Goal: Task Accomplishment & Management: Manage account settings

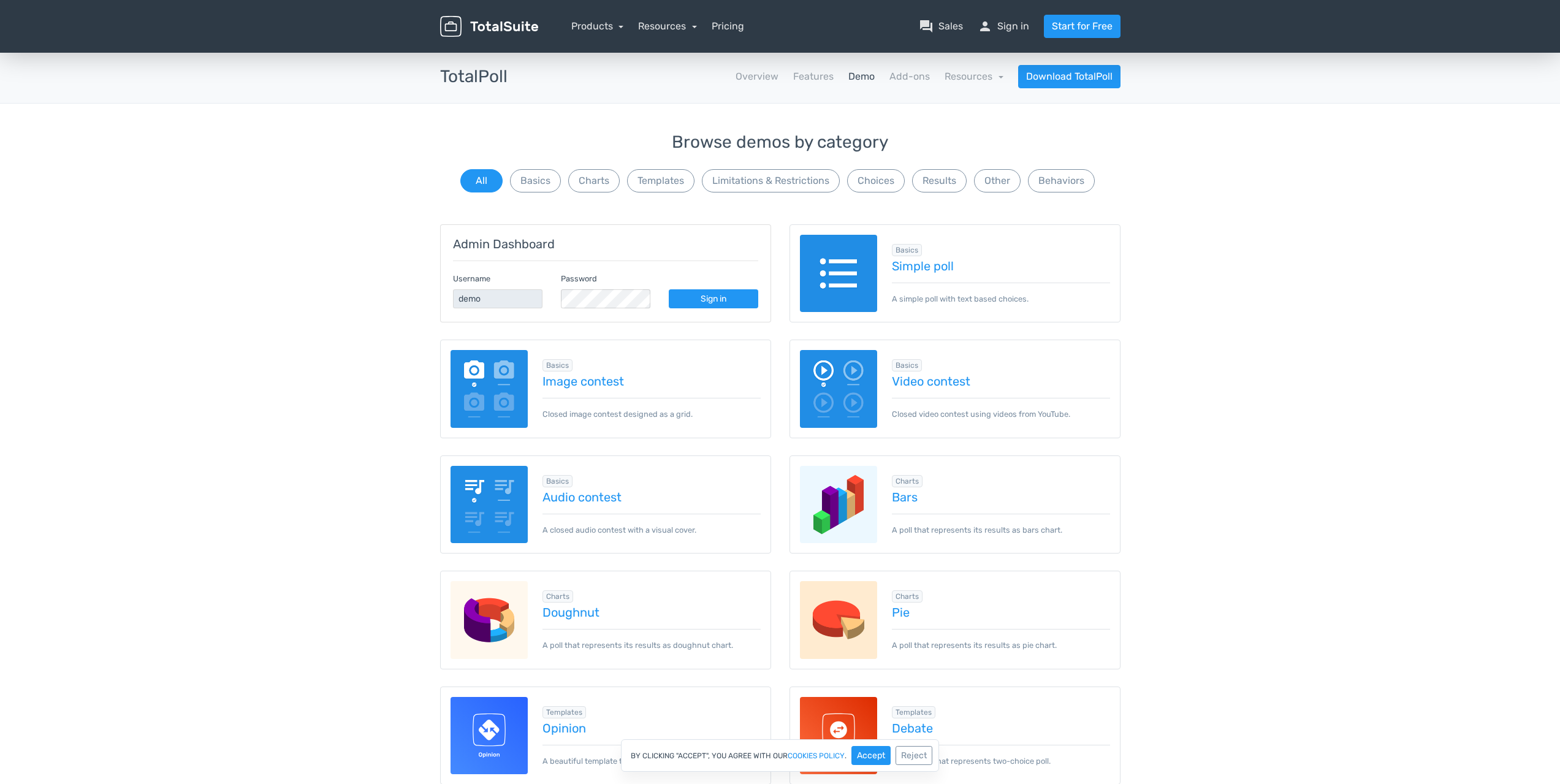
click at [852, 273] on img at bounding box center [838, 273] width 78 height 78
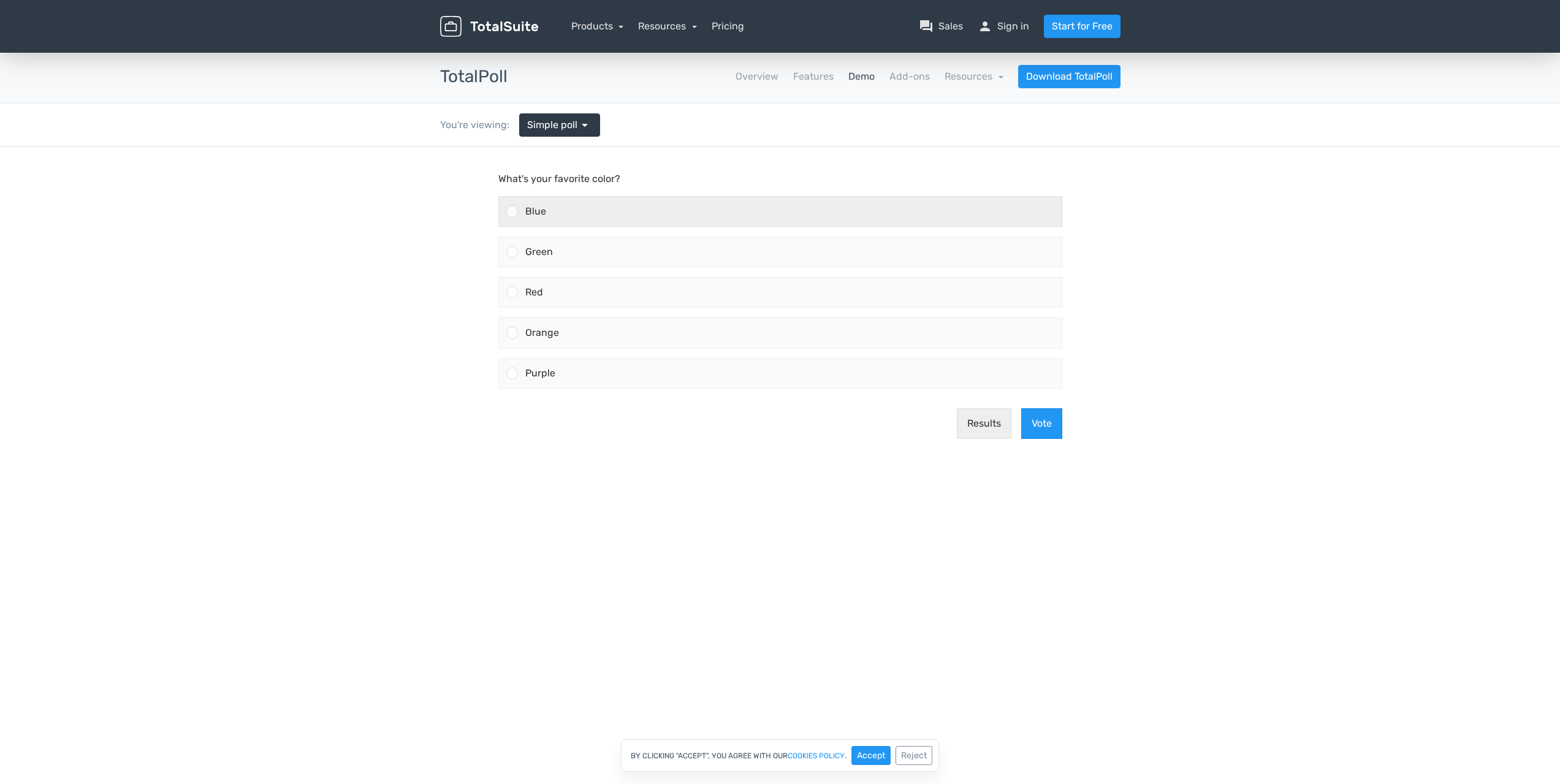
click at [636, 207] on div "Blue" at bounding box center [789, 211] width 544 height 30
click at [512, 211] on input "Blue" at bounding box center [512, 211] width 0 height 0
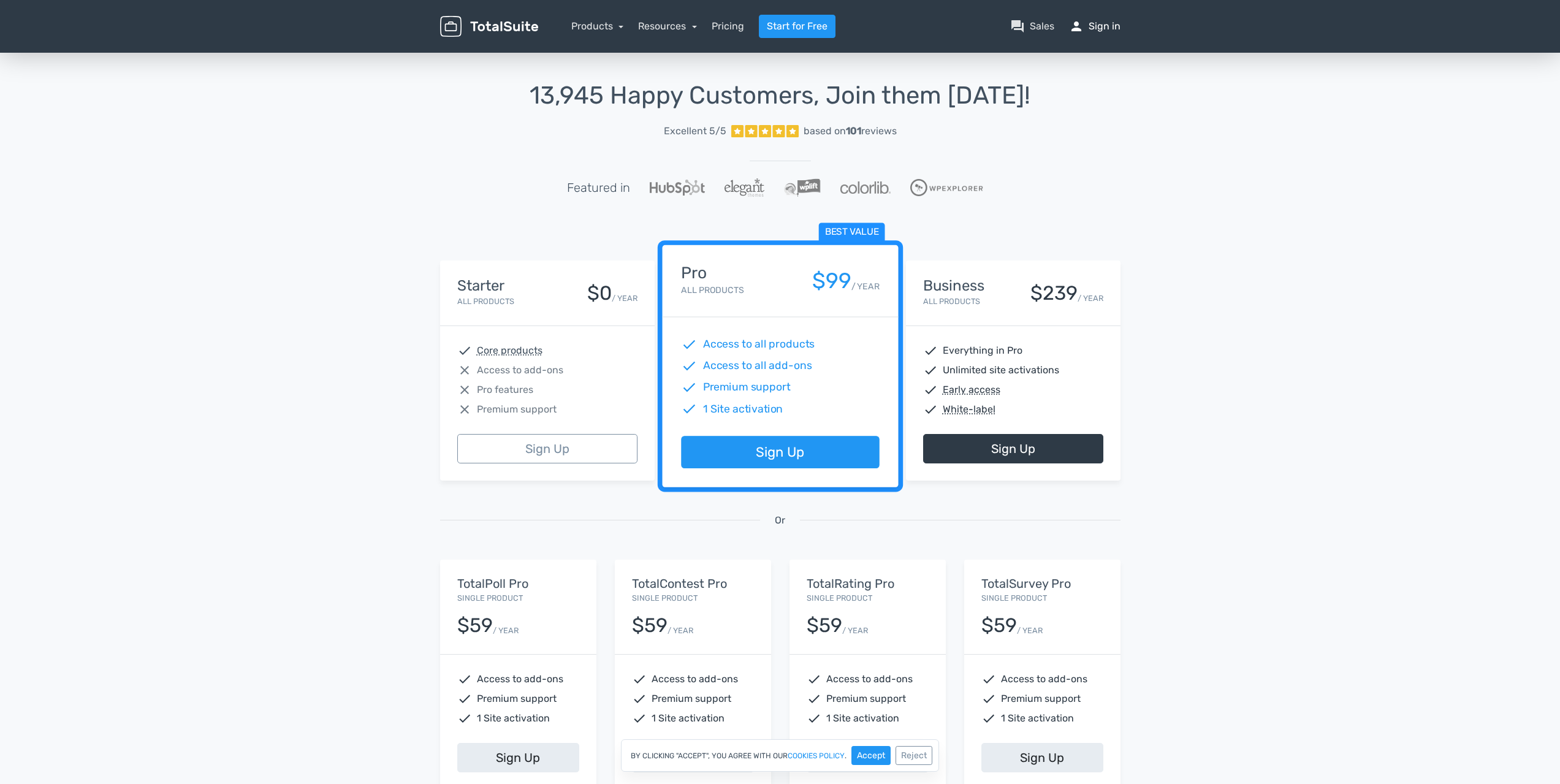
click at [1110, 24] on link "person Sign in" at bounding box center [1094, 27] width 51 height 15
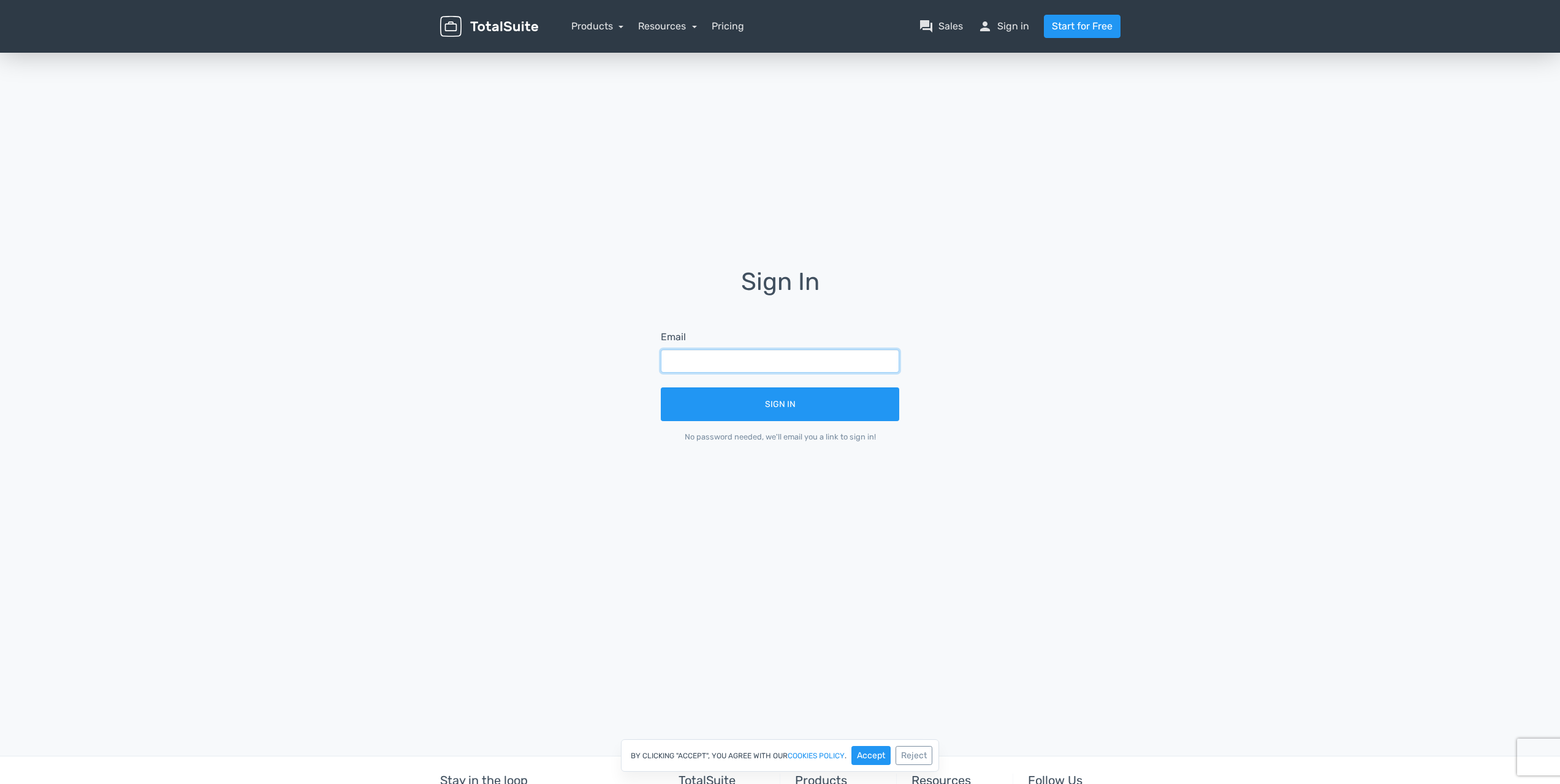
click at [732, 358] on input "text" at bounding box center [780, 360] width 238 height 23
type input "[EMAIL_ADDRESS][DOMAIN_NAME]"
click at [661, 387] on button "Sign In" at bounding box center [780, 403] width 238 height 33
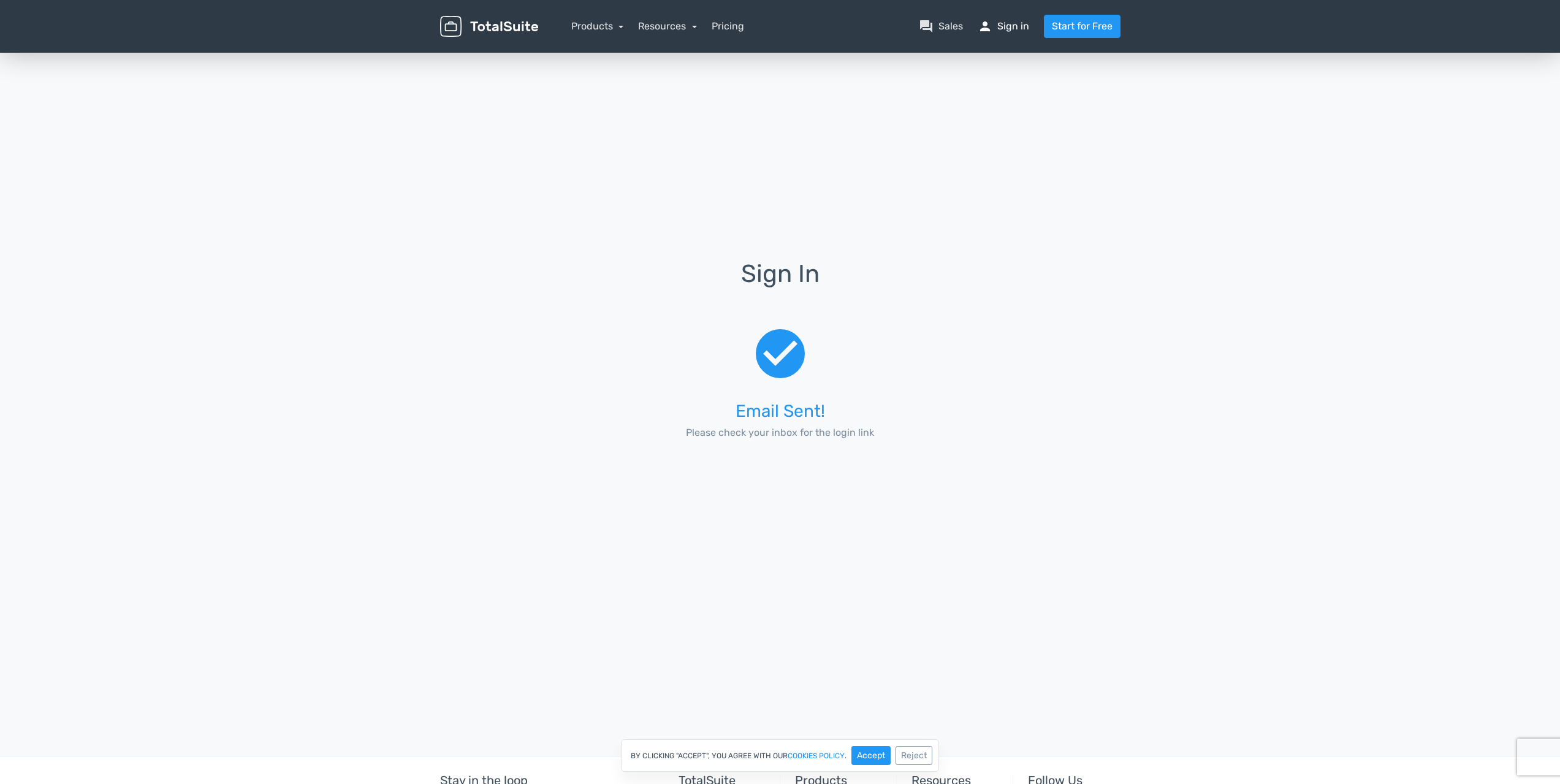
click at [1001, 23] on link "person Sign in" at bounding box center [1003, 27] width 51 height 15
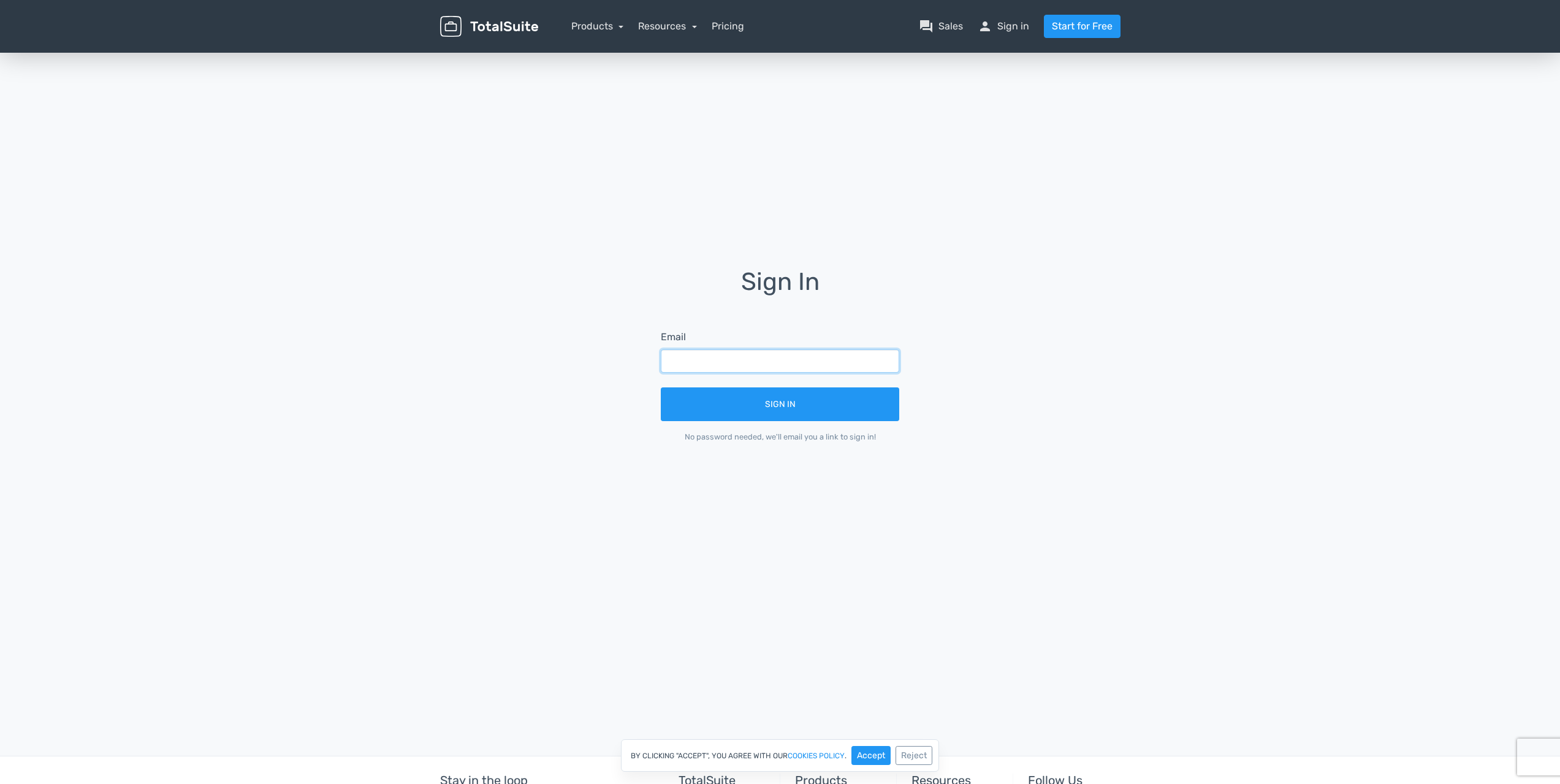
click at [811, 364] on input "text" at bounding box center [780, 360] width 238 height 23
click at [1010, 24] on link "person Sign in" at bounding box center [1003, 27] width 51 height 15
click at [691, 360] on input "text" at bounding box center [780, 360] width 238 height 23
click at [720, 372] on input "text" at bounding box center [780, 360] width 238 height 23
click at [720, 358] on input "text" at bounding box center [780, 360] width 238 height 23
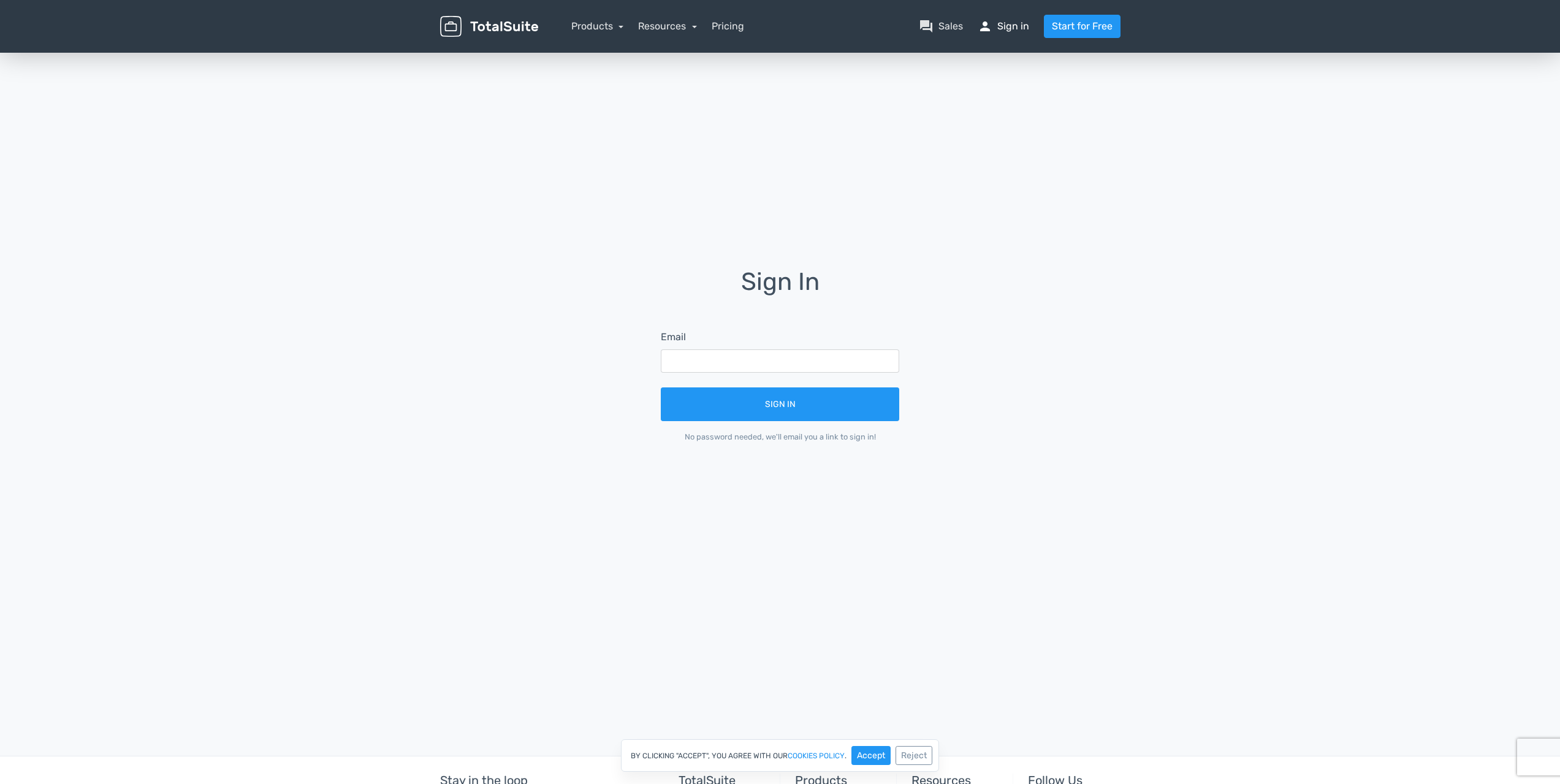
click at [1021, 29] on link "person Sign in" at bounding box center [1003, 27] width 51 height 15
click at [878, 746] on button "Accept" at bounding box center [871, 756] width 39 height 19
